Goal: Task Accomplishment & Management: Manage account settings

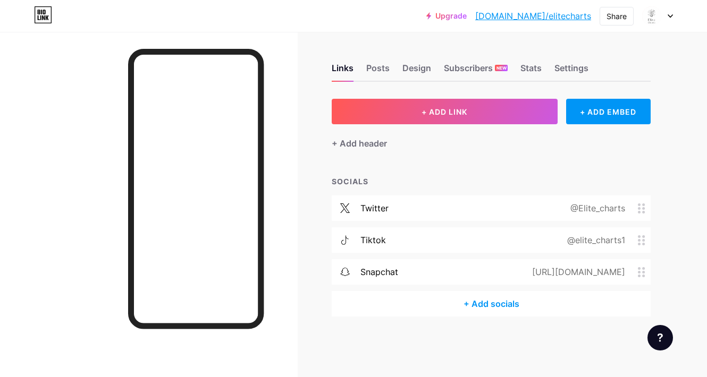
click at [593, 245] on div "@elite_charts1" at bounding box center [594, 240] width 88 height 13
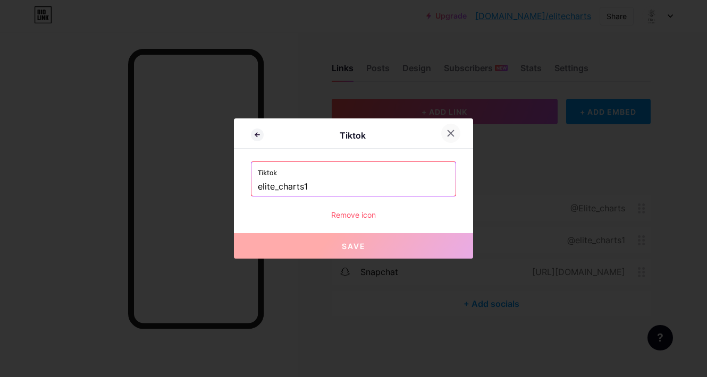
click at [451, 136] on icon at bounding box center [451, 133] width 9 height 9
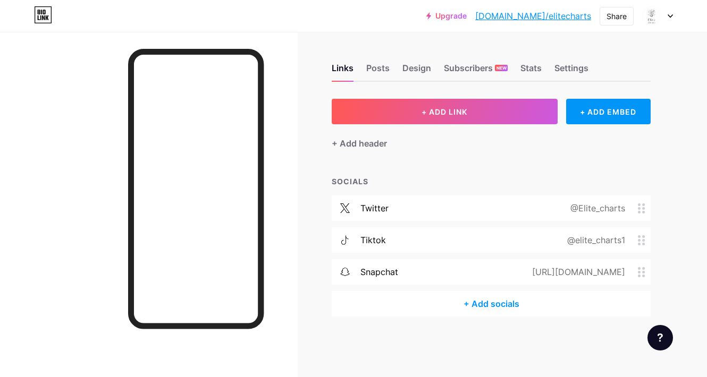
click at [501, 308] on div "+ Add socials" at bounding box center [491, 304] width 319 height 26
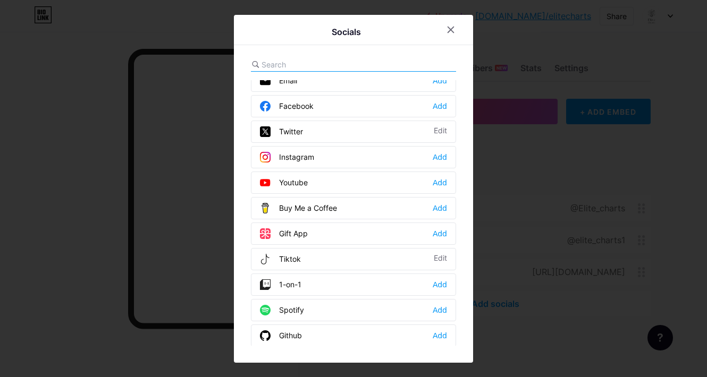
scroll to position [26, 0]
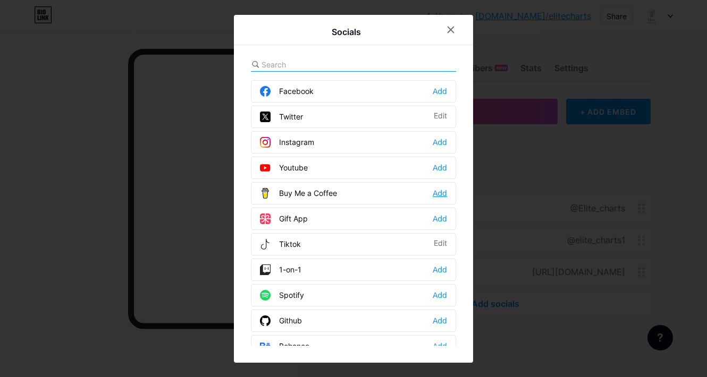
click at [433, 195] on div "Add" at bounding box center [440, 193] width 14 height 11
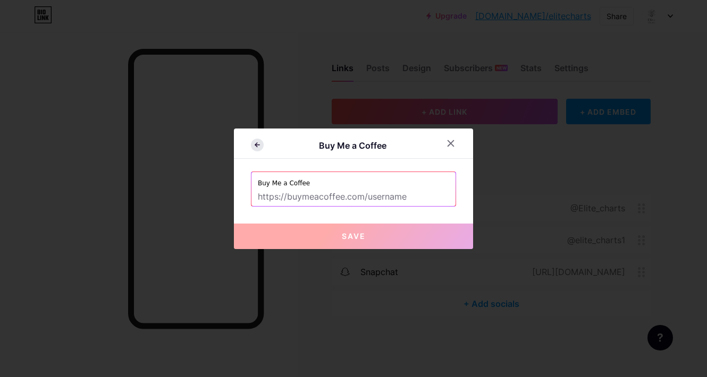
click at [251, 147] on icon at bounding box center [257, 145] width 13 height 13
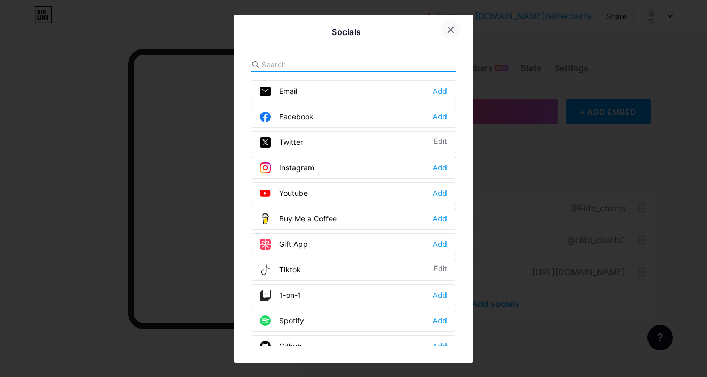
click at [441, 33] on div at bounding box center [450, 29] width 19 height 19
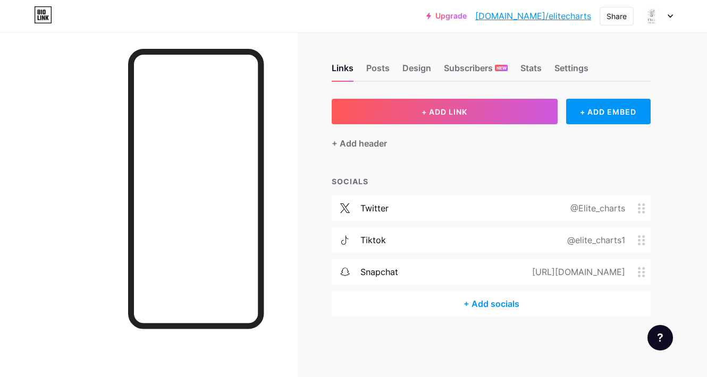
click at [639, 242] on icon at bounding box center [641, 241] width 7 height 10
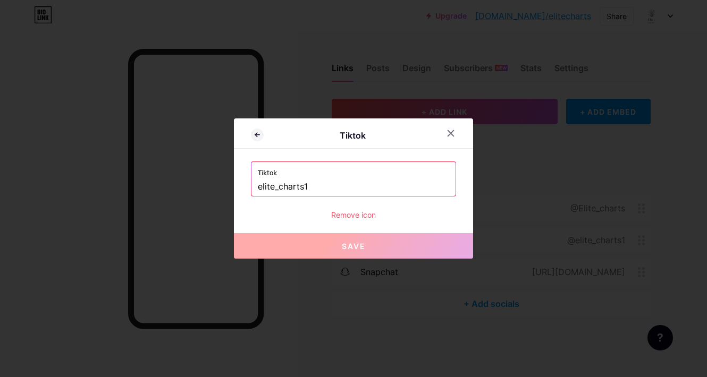
click at [342, 212] on div "Remove icon" at bounding box center [353, 214] width 205 height 11
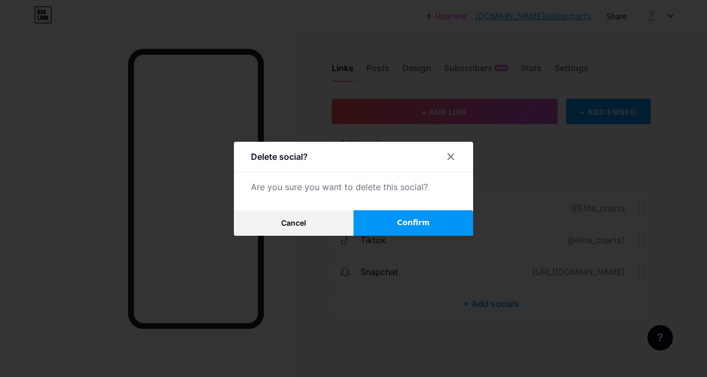
click at [361, 224] on button "Confirm" at bounding box center [414, 224] width 120 height 26
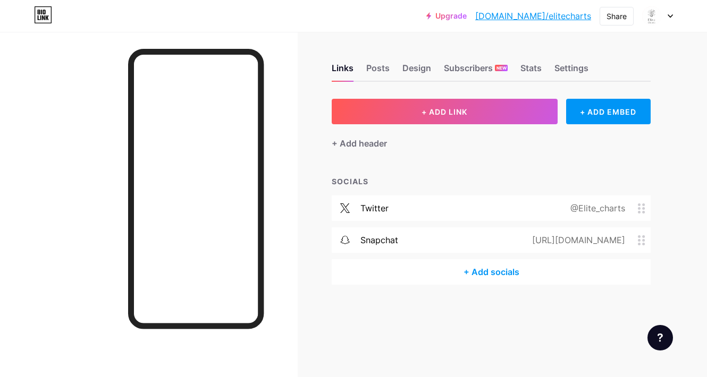
click at [478, 277] on div "+ Add socials" at bounding box center [491, 272] width 319 height 26
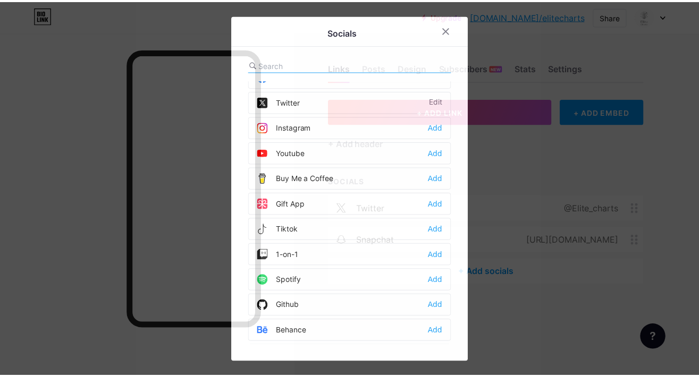
scroll to position [70, 0]
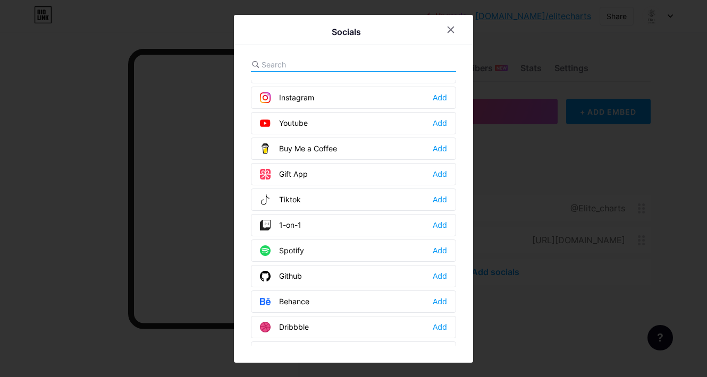
click at [284, 203] on div "Tiktok" at bounding box center [280, 200] width 41 height 11
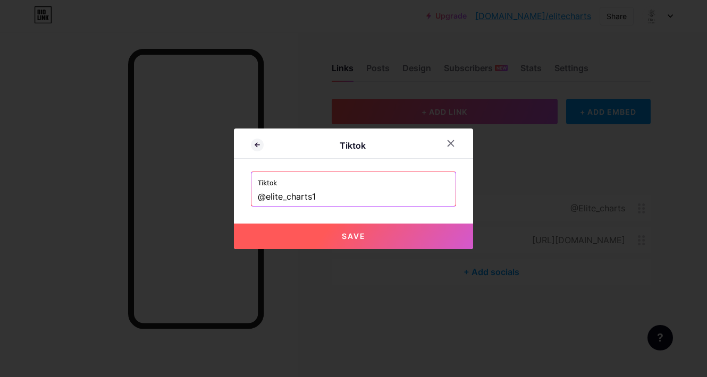
click at [299, 232] on button "Save" at bounding box center [353, 237] width 239 height 26
type input "[URL][DOMAIN_NAME]"
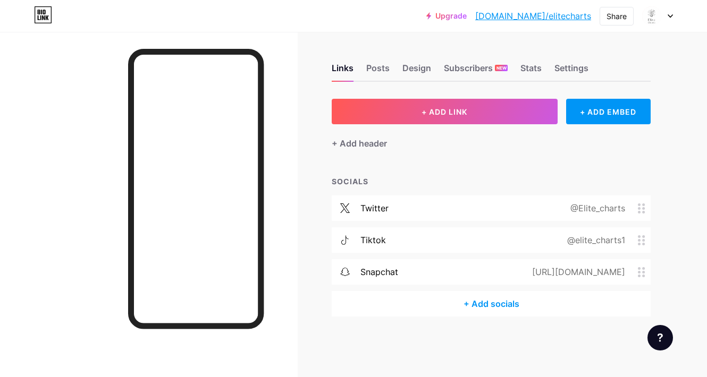
click at [636, 239] on div "@elite_charts1" at bounding box center [594, 240] width 88 height 13
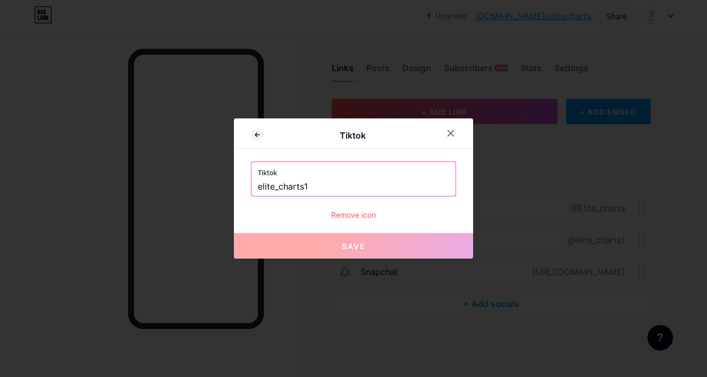
click at [359, 218] on div "Remove icon" at bounding box center [353, 214] width 205 height 11
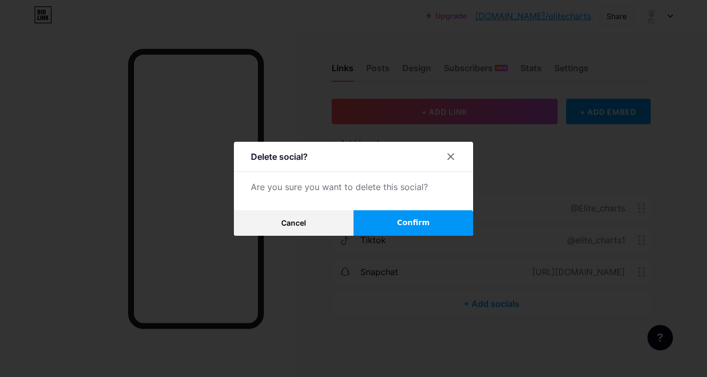
click at [370, 224] on button "Confirm" at bounding box center [414, 224] width 120 height 26
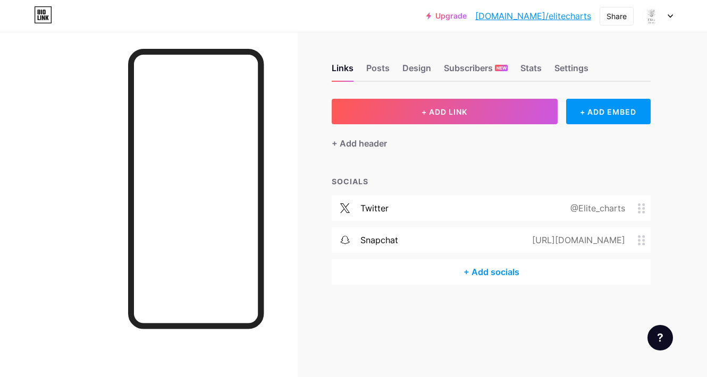
click at [484, 269] on div "+ Add socials" at bounding box center [491, 272] width 319 height 26
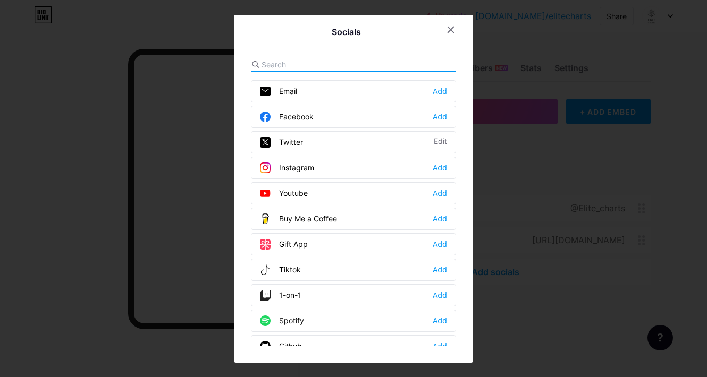
click at [302, 272] on div "Tiktok Add" at bounding box center [353, 270] width 205 height 22
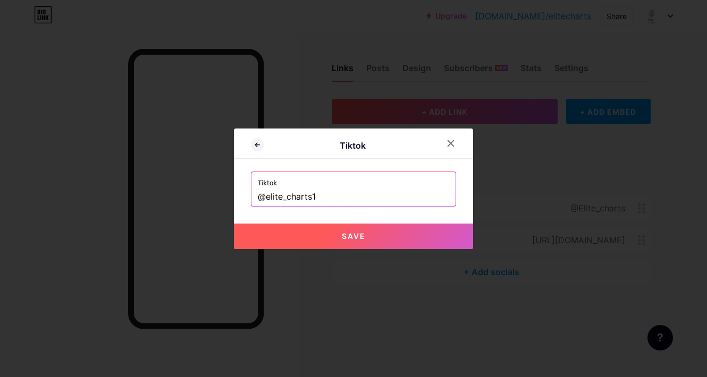
click at [325, 235] on button "Save" at bounding box center [353, 237] width 239 height 26
type input "[URL][DOMAIN_NAME]"
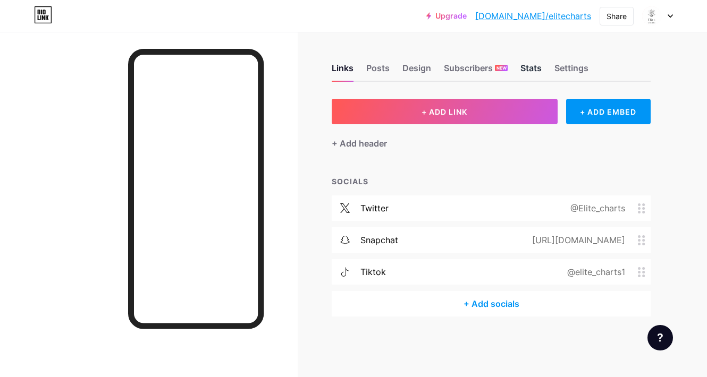
click at [532, 70] on div "Stats" at bounding box center [530, 71] width 21 height 19
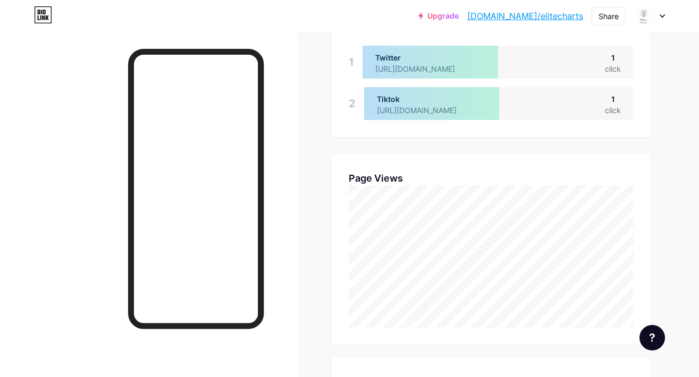
scroll to position [133, 0]
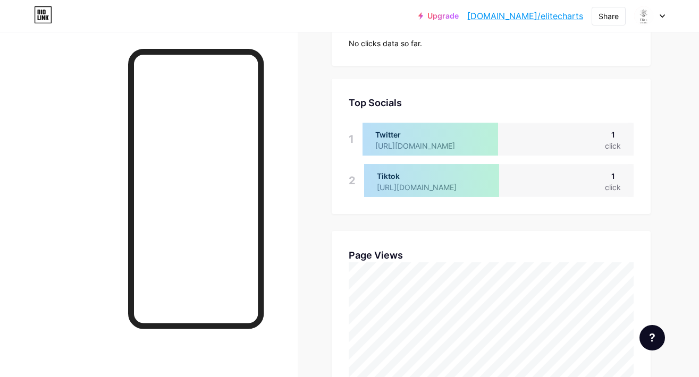
click at [638, 171] on div "Top Socials Top Socials 1 Twitter [URL][DOMAIN_NAME] 1 click 2 Tiktok [URL][DOM…" at bounding box center [491, 147] width 319 height 136
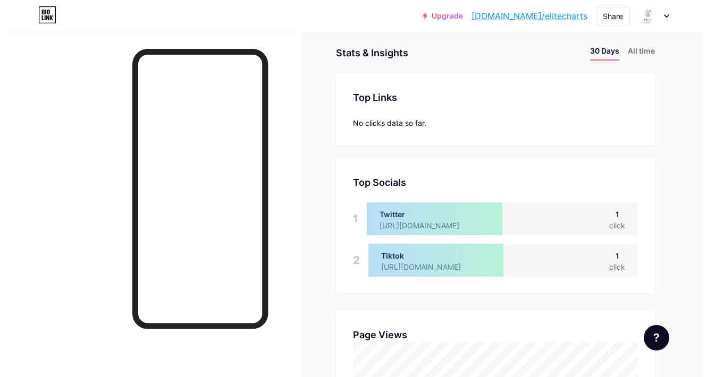
scroll to position [0, 0]
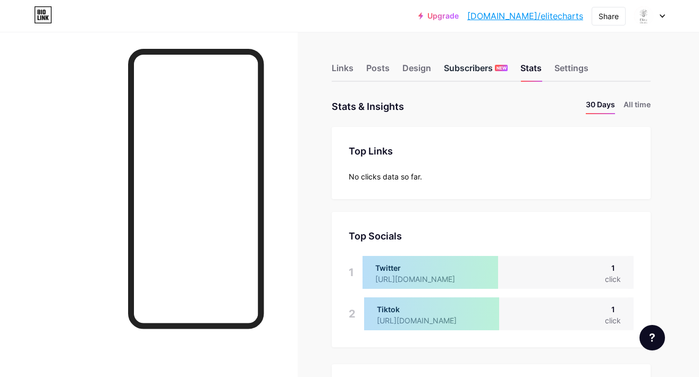
click at [451, 70] on div "Subscribers NEW" at bounding box center [476, 71] width 64 height 19
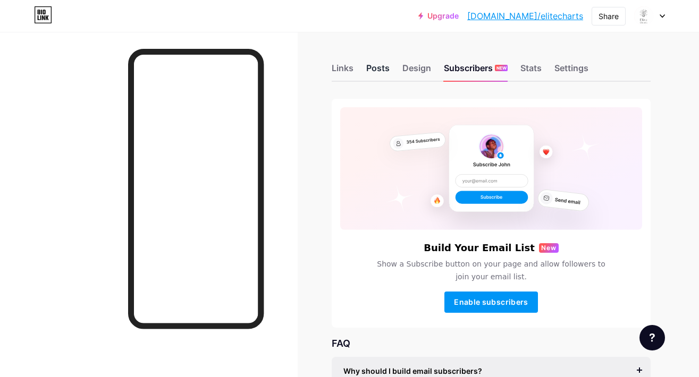
click at [389, 72] on div "Posts" at bounding box center [377, 71] width 23 height 19
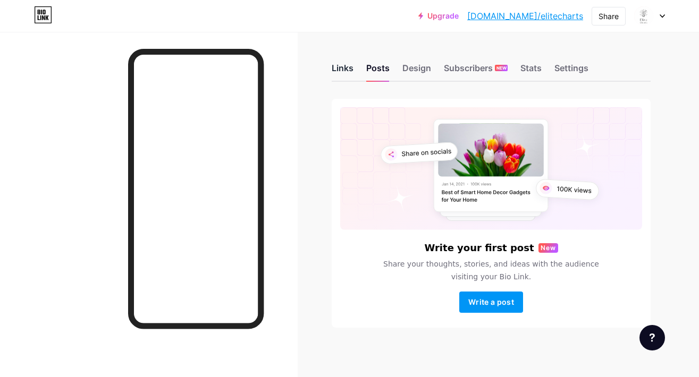
click at [350, 71] on div "Links" at bounding box center [343, 71] width 22 height 19
